Goal: Transaction & Acquisition: Book appointment/travel/reservation

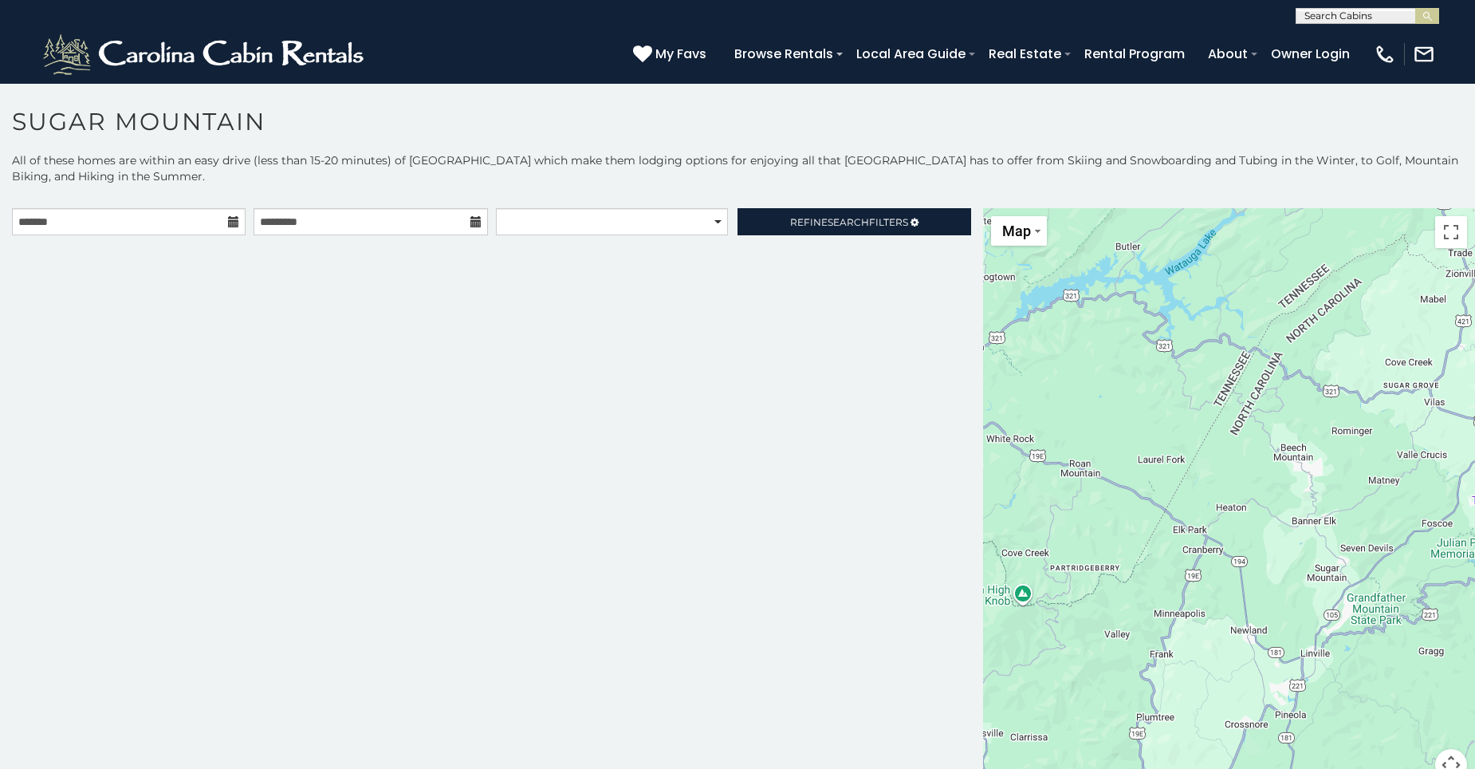
click at [230, 226] on icon at bounding box center [233, 221] width 11 height 11
click at [229, 226] on icon at bounding box center [233, 221] width 11 height 11
click at [236, 218] on icon at bounding box center [233, 221] width 11 height 11
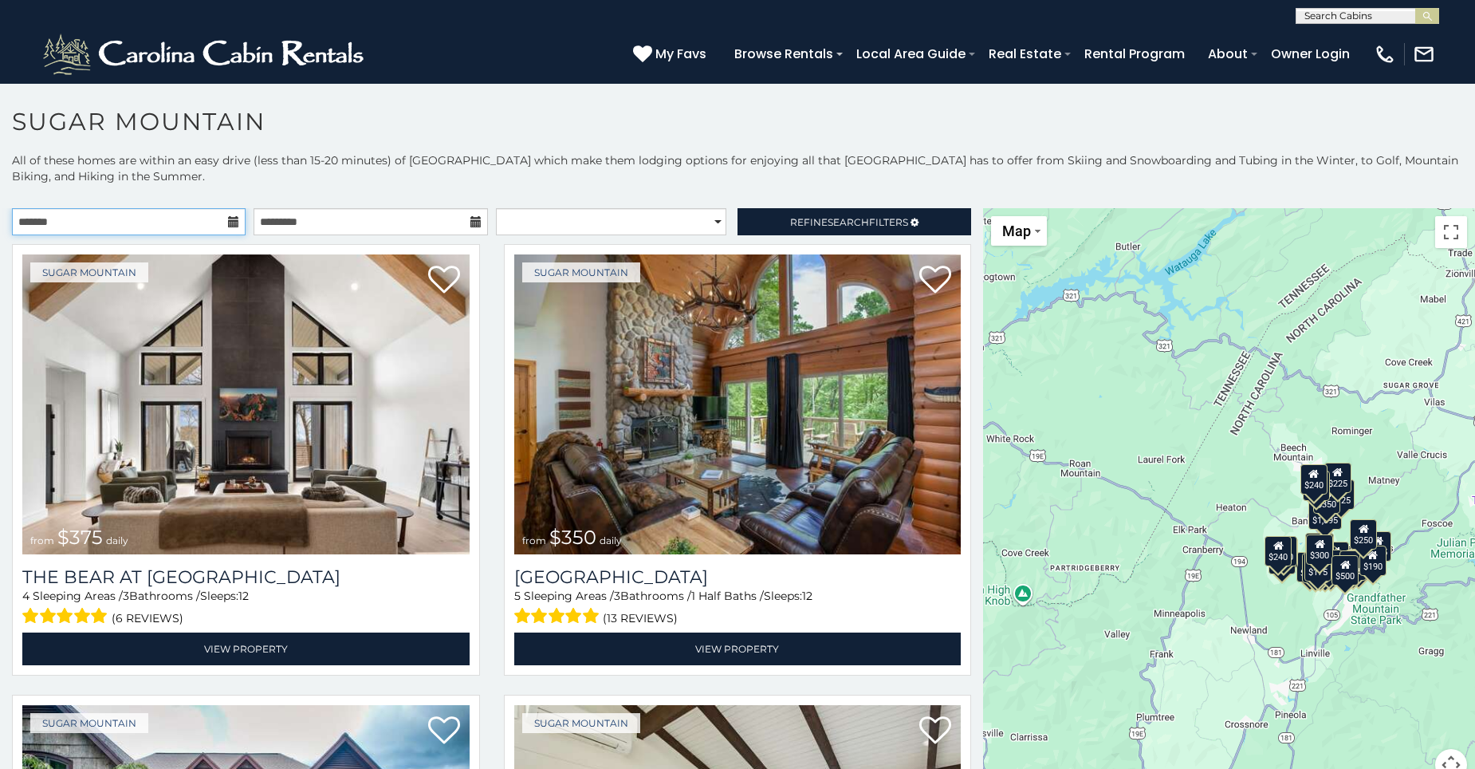
click at [214, 220] on input "text" at bounding box center [129, 221] width 234 height 27
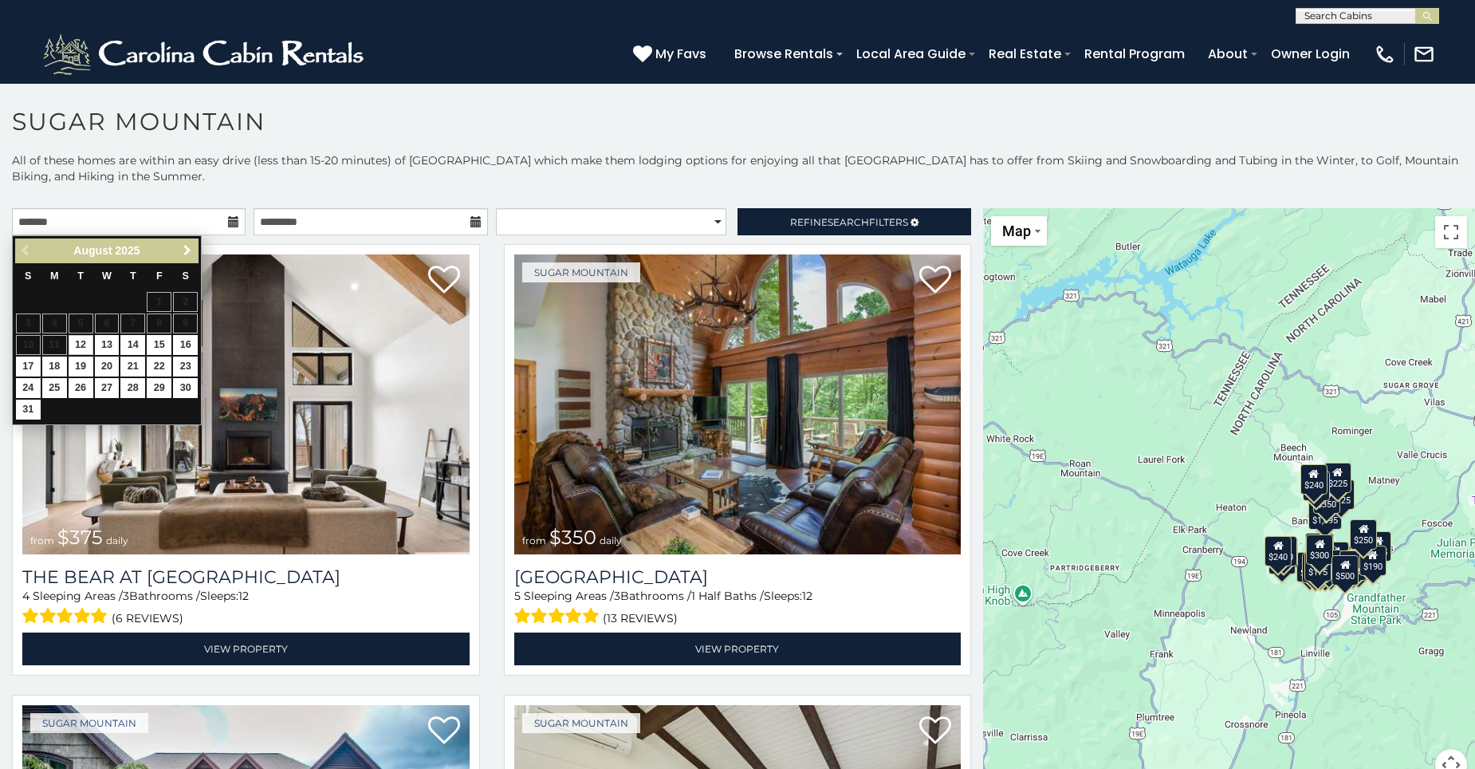
click at [195, 252] on link "Next" at bounding box center [187, 251] width 20 height 20
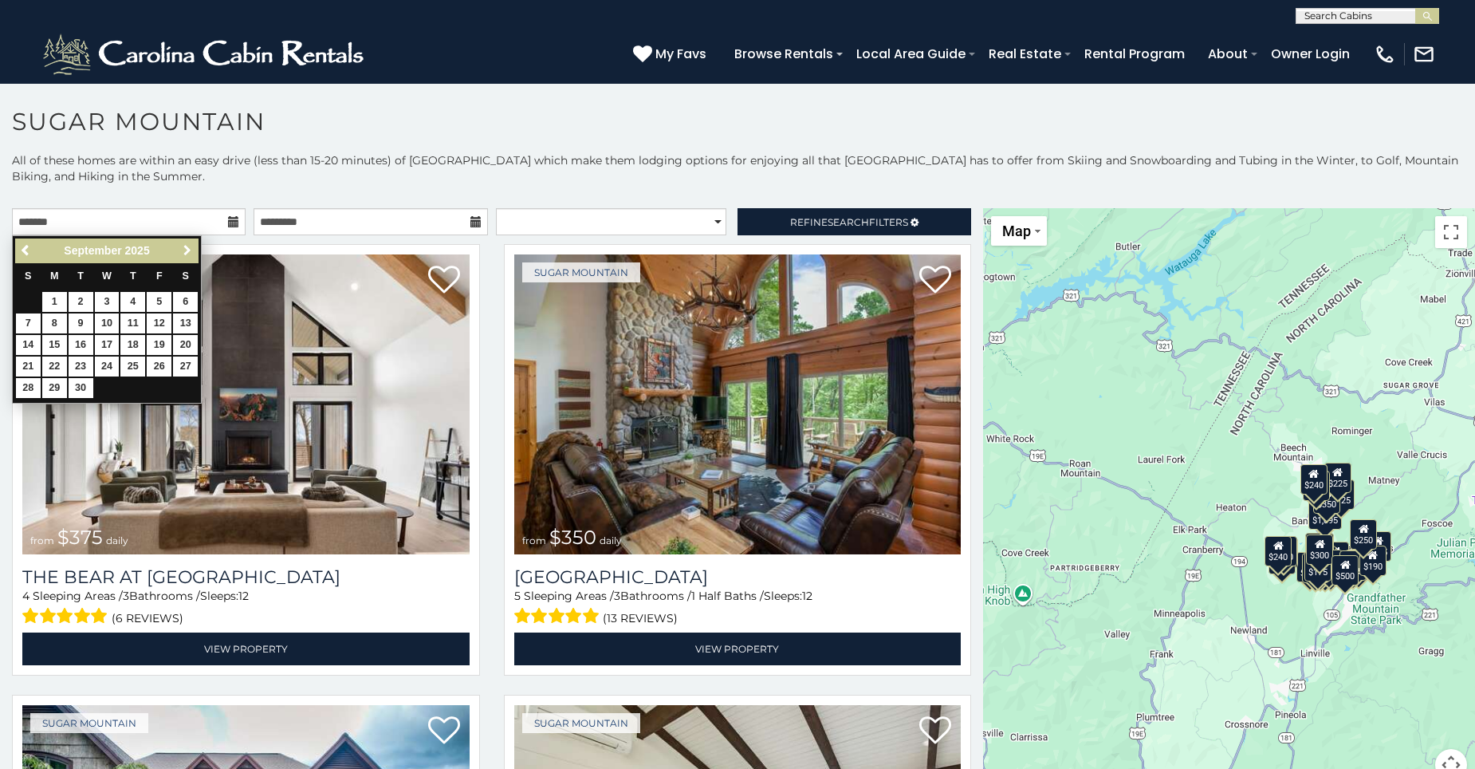
click at [195, 252] on link "Next" at bounding box center [187, 251] width 20 height 20
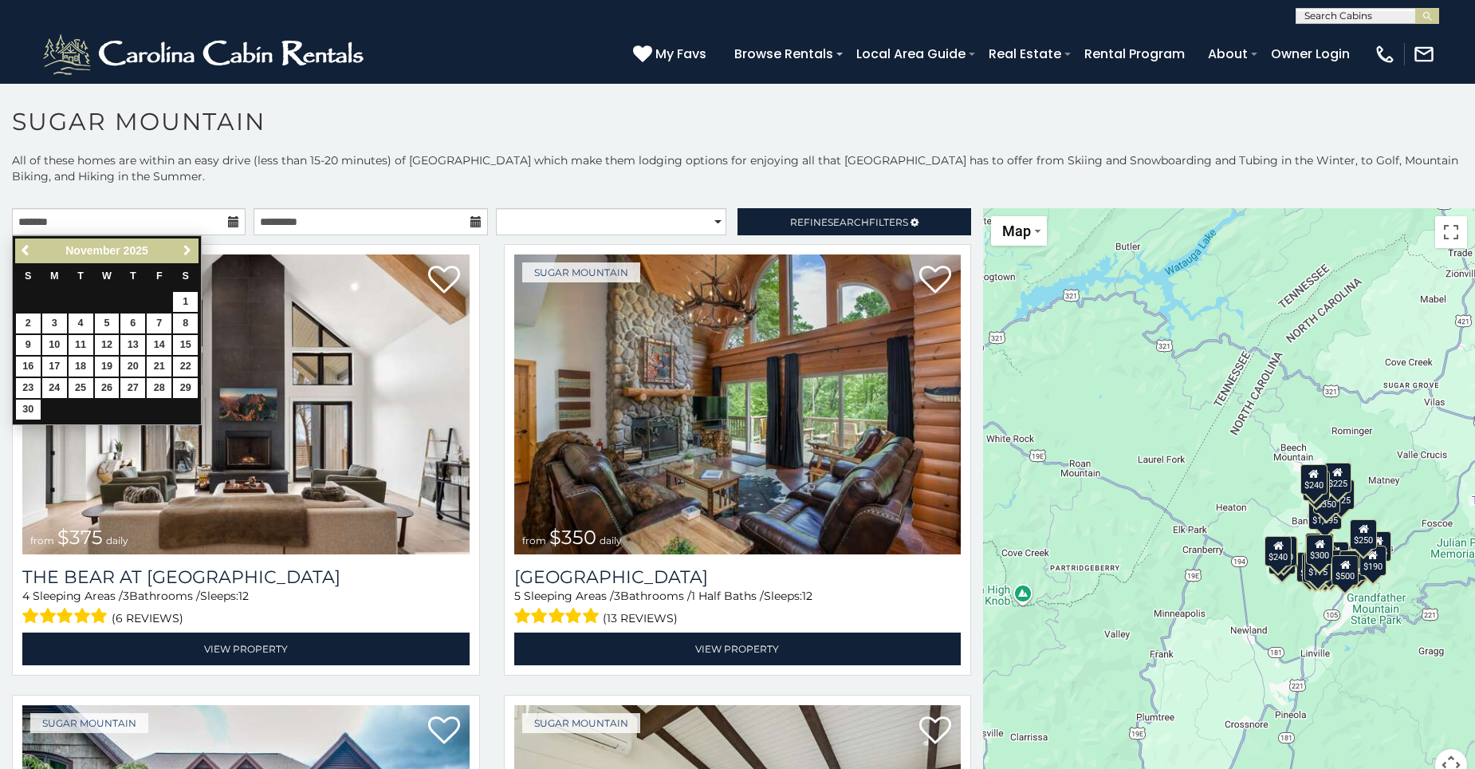
click at [195, 251] on link "Next" at bounding box center [187, 251] width 20 height 20
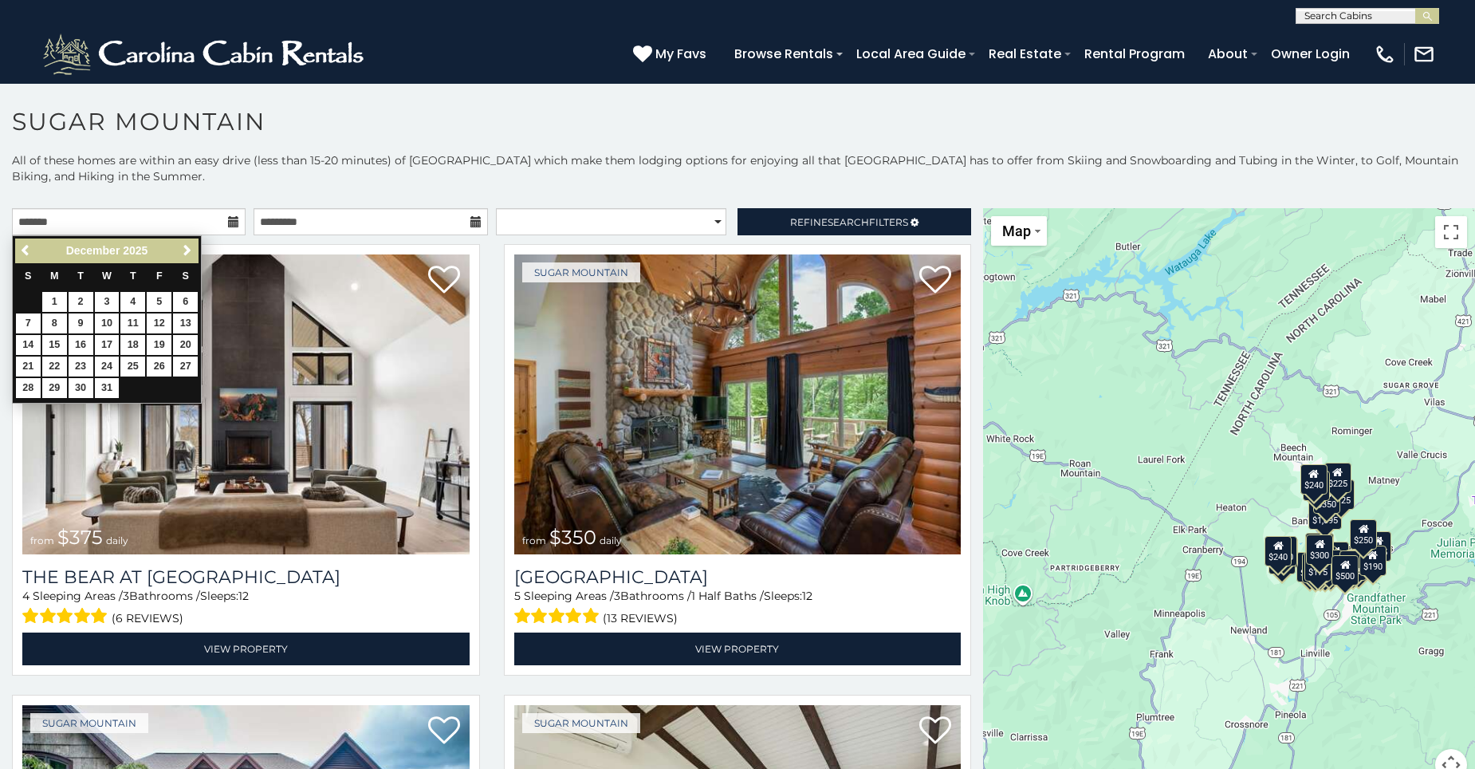
click at [155, 356] on td "26" at bounding box center [159, 367] width 26 height 22
type input "**********"
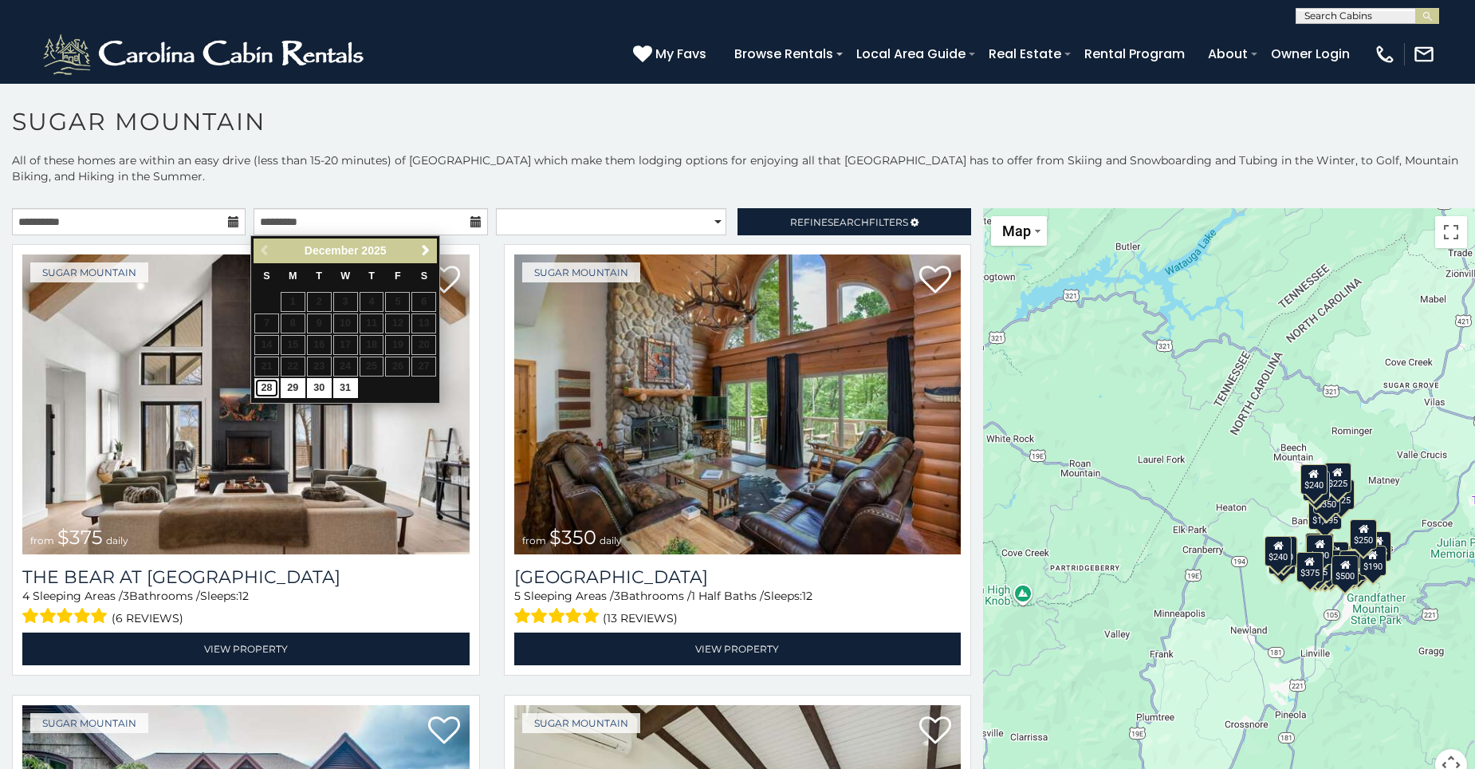
click at [267, 388] on link "28" at bounding box center [266, 388] width 25 height 20
type input "**********"
